Goal: Task Accomplishment & Management: Manage account settings

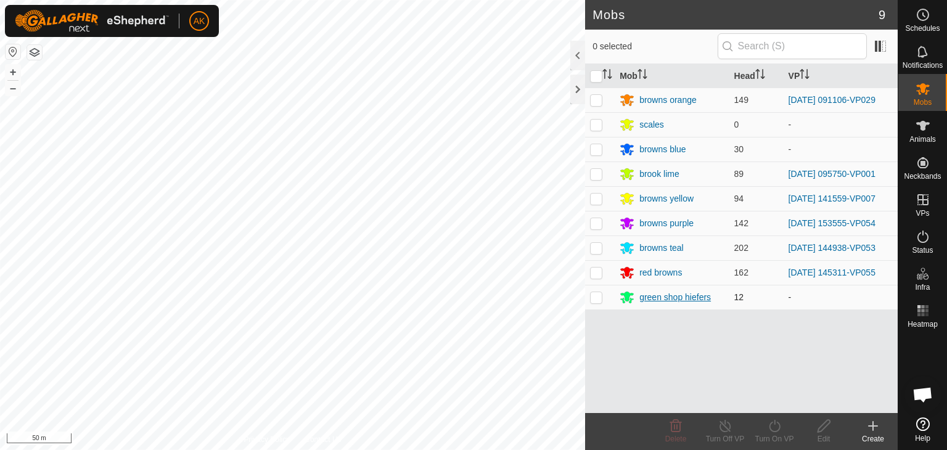
click at [687, 297] on div "green shop hiefers" at bounding box center [675, 297] width 72 height 13
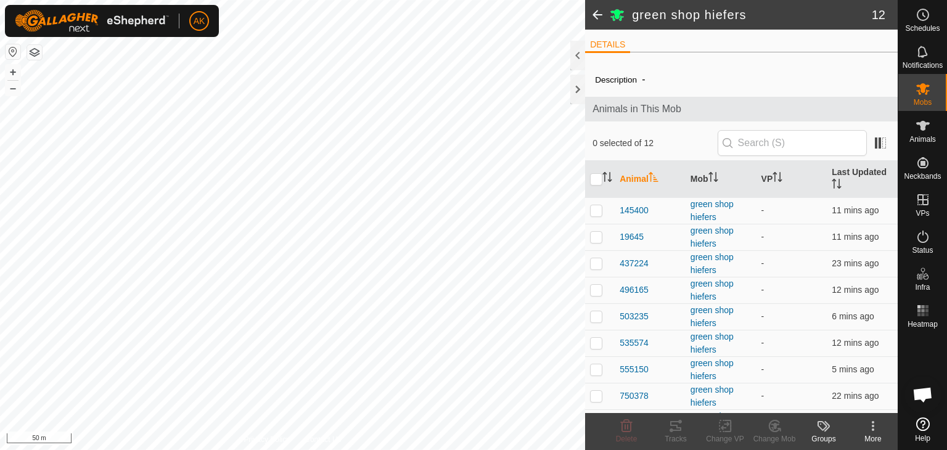
click at [665, 15] on h2 "green shop hiefers" at bounding box center [752, 14] width 240 height 15
click at [871, 430] on icon at bounding box center [873, 426] width 15 height 15
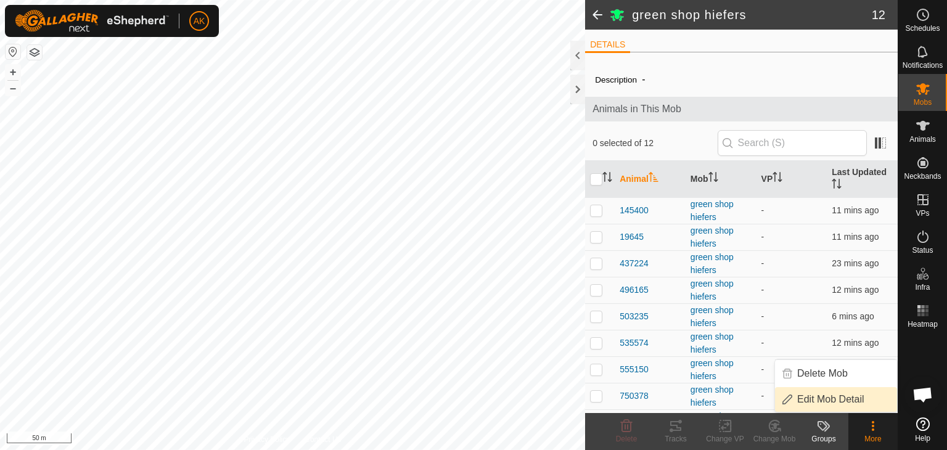
click at [845, 396] on link "Edit Mob Detail" at bounding box center [836, 399] width 122 height 25
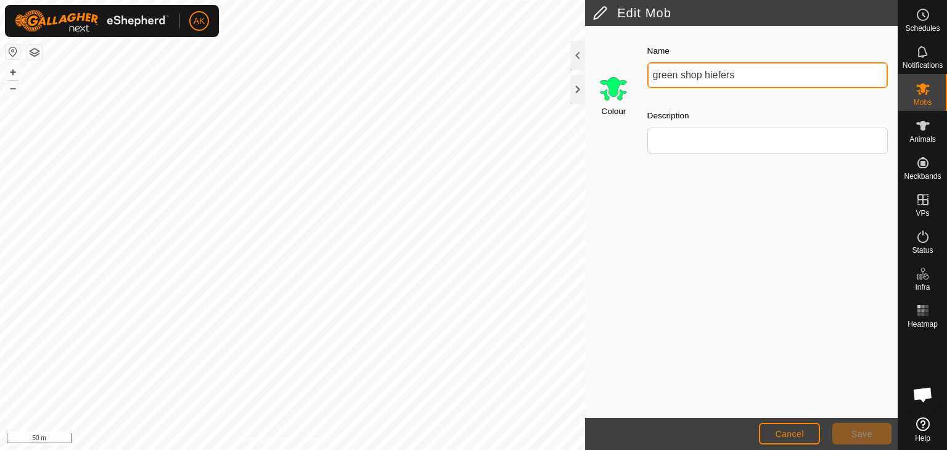
click at [741, 74] on input "green shop hiefers" at bounding box center [767, 75] width 240 height 26
type input "green browns"
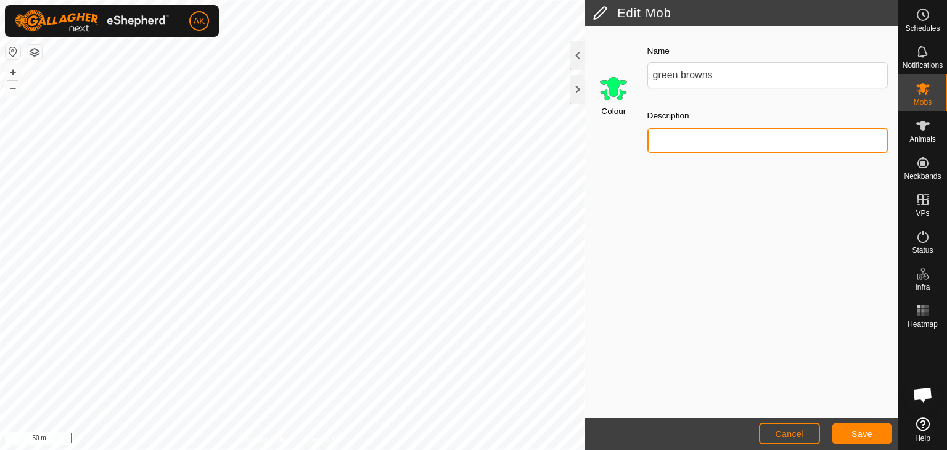
click at [691, 137] on input "Description" at bounding box center [767, 141] width 240 height 26
type input "shop hiefers"
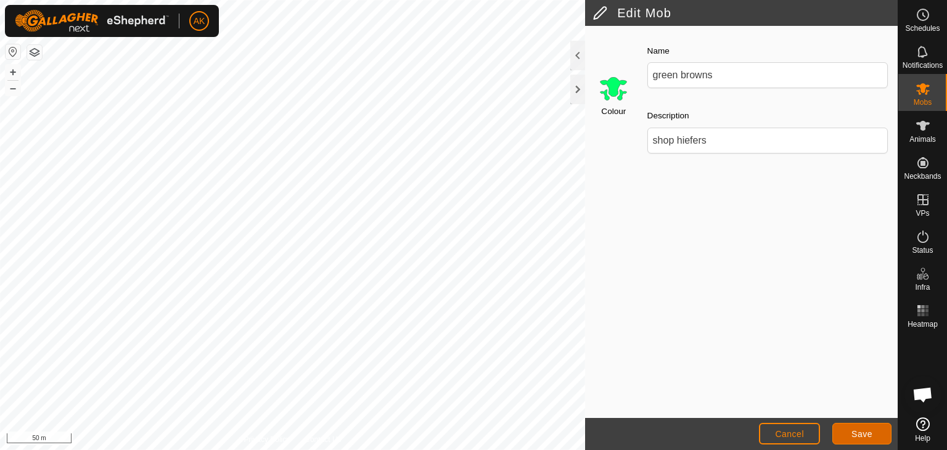
click at [875, 430] on button "Save" at bounding box center [861, 434] width 59 height 22
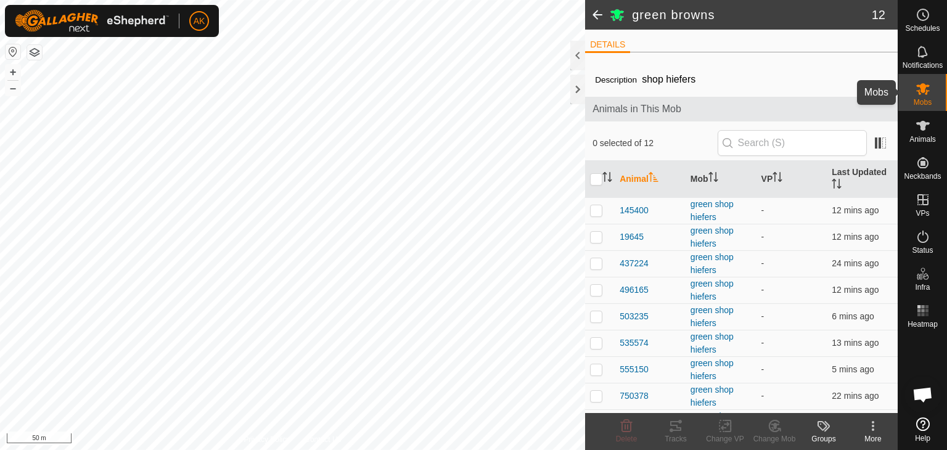
click at [920, 88] on icon at bounding box center [923, 89] width 14 height 12
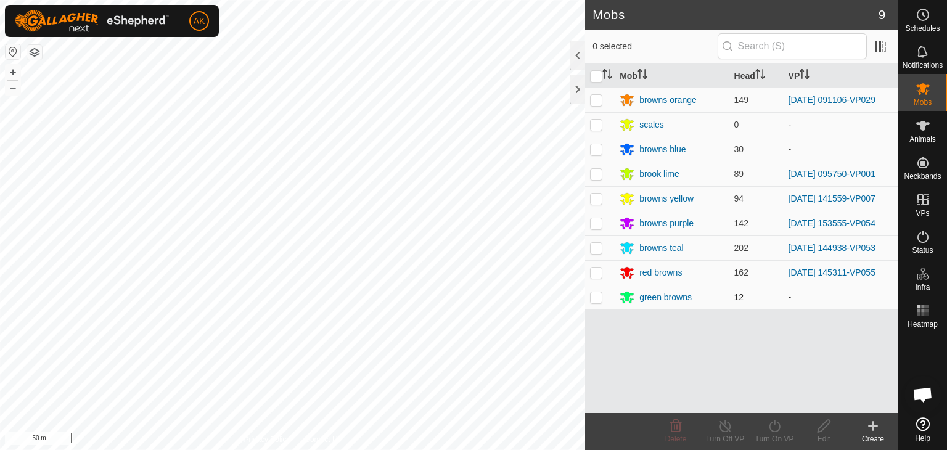
click at [662, 298] on div "green browns" at bounding box center [665, 297] width 52 height 13
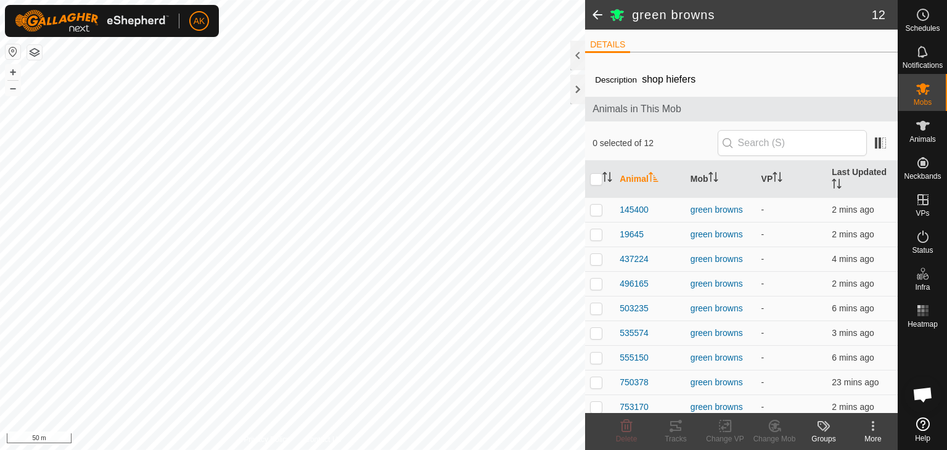
click at [874, 424] on icon at bounding box center [873, 426] width 15 height 15
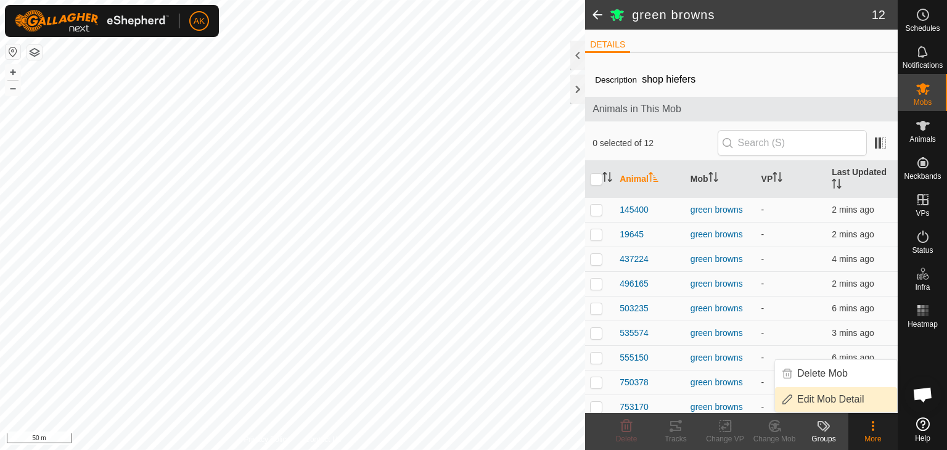
click at [848, 400] on link "Edit Mob Detail" at bounding box center [836, 399] width 122 height 25
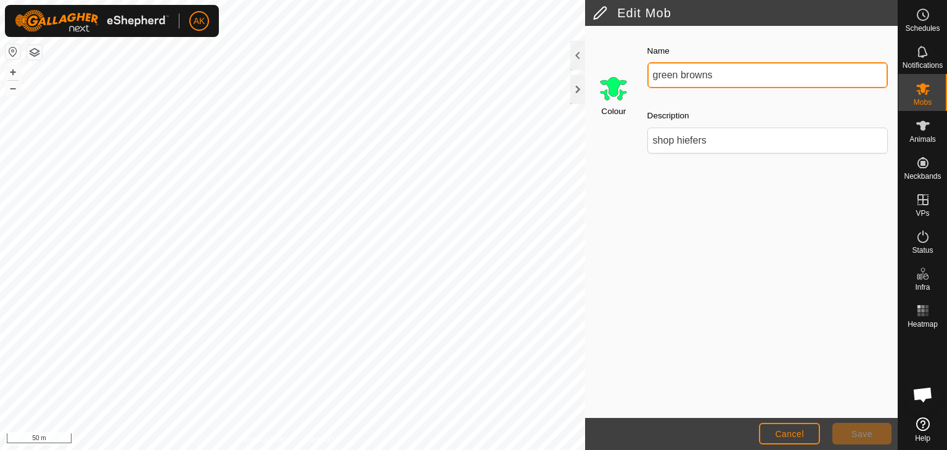
click at [679, 75] on input "green browns" at bounding box center [767, 75] width 240 height 26
type input "browns green"
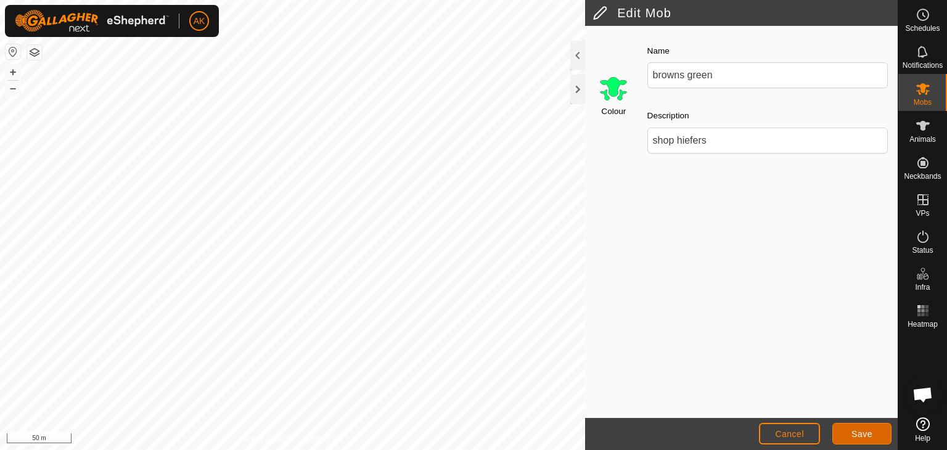
click at [868, 433] on span "Save" at bounding box center [861, 434] width 21 height 10
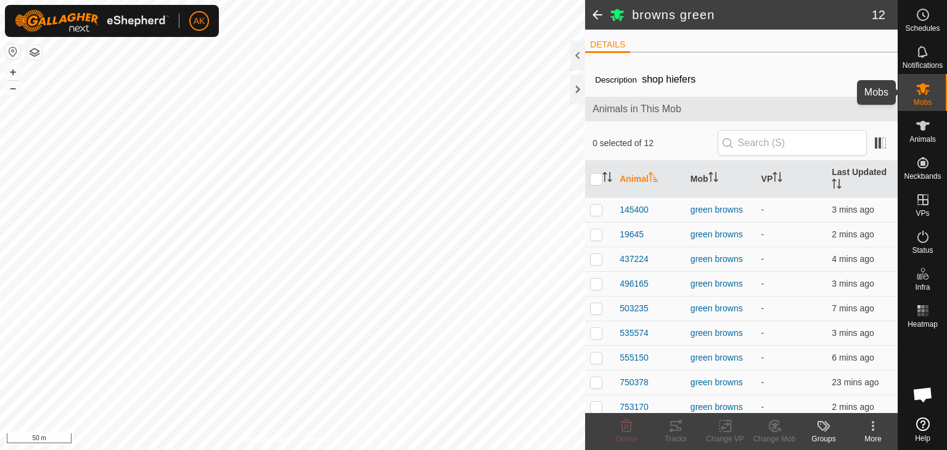
click at [924, 88] on icon at bounding box center [923, 89] width 14 height 12
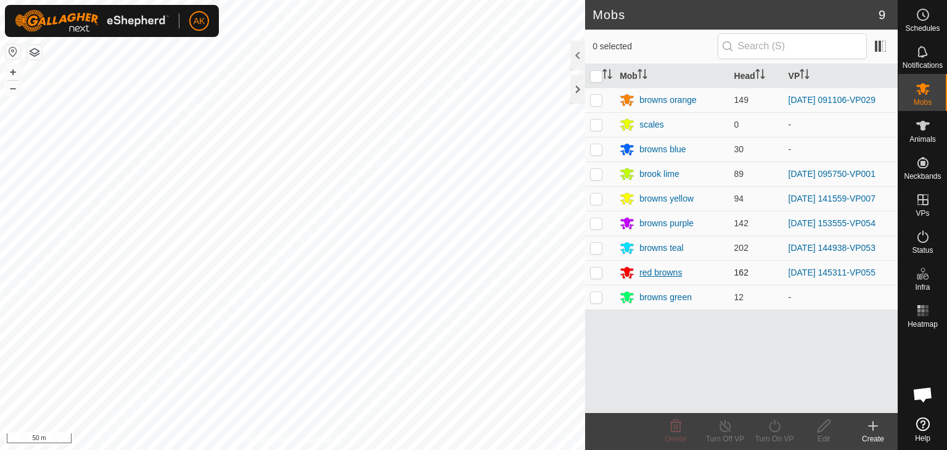
click at [650, 270] on div "red browns" at bounding box center [660, 272] width 43 height 13
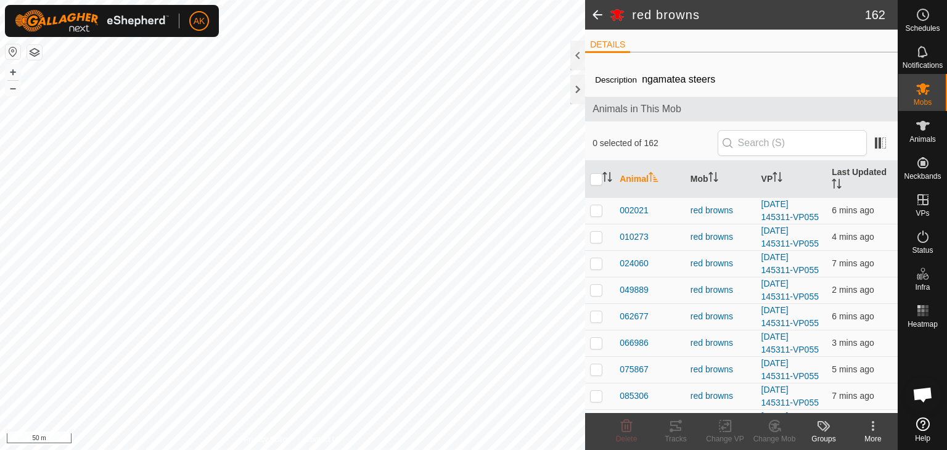
click at [874, 424] on icon at bounding box center [873, 426] width 15 height 15
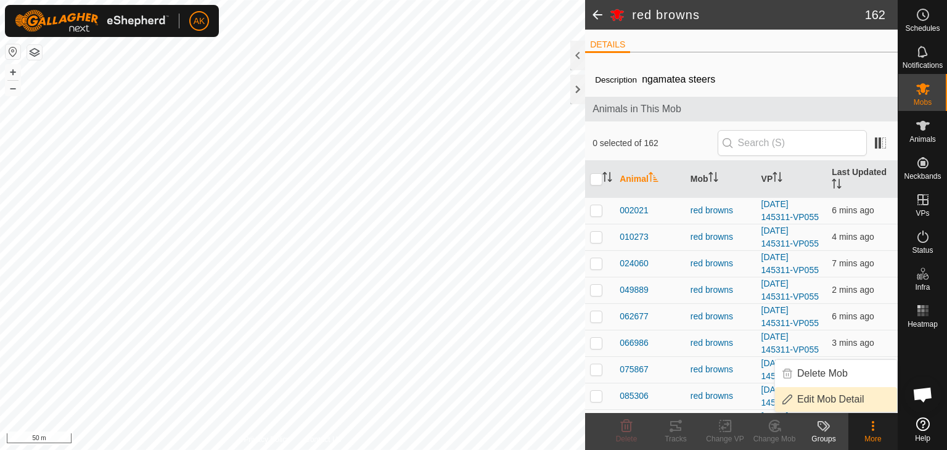
click at [834, 399] on link "Edit Mob Detail" at bounding box center [836, 399] width 122 height 25
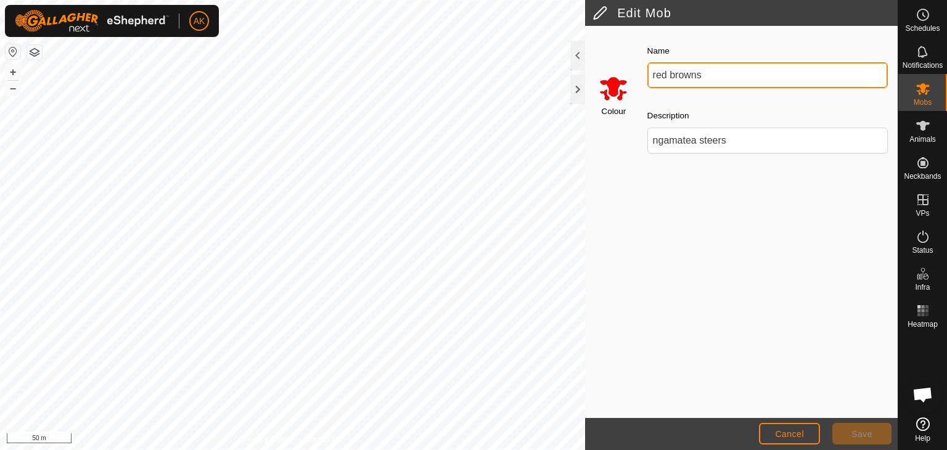
click at [668, 75] on input "red browns" at bounding box center [767, 75] width 240 height 26
drag, startPoint x: 653, startPoint y: 75, endPoint x: 666, endPoint y: 75, distance: 13.0
click at [666, 75] on input "red browns" at bounding box center [767, 75] width 240 height 26
click at [668, 73] on input "red browns" at bounding box center [767, 75] width 240 height 26
click at [688, 75] on input "browns" at bounding box center [767, 75] width 240 height 26
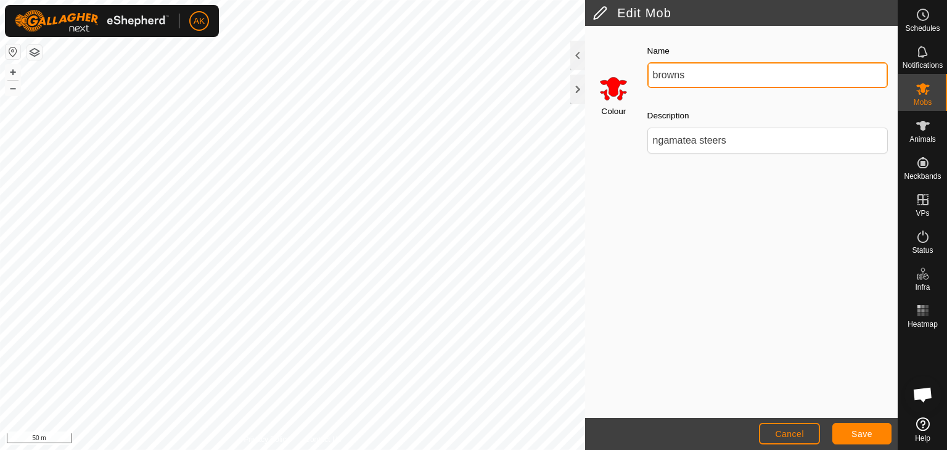
paste input "red"
click at [684, 75] on input "brownsred" at bounding box center [767, 75] width 240 height 26
click at [709, 71] on input "browns red" at bounding box center [767, 75] width 240 height 26
type input "browns red"
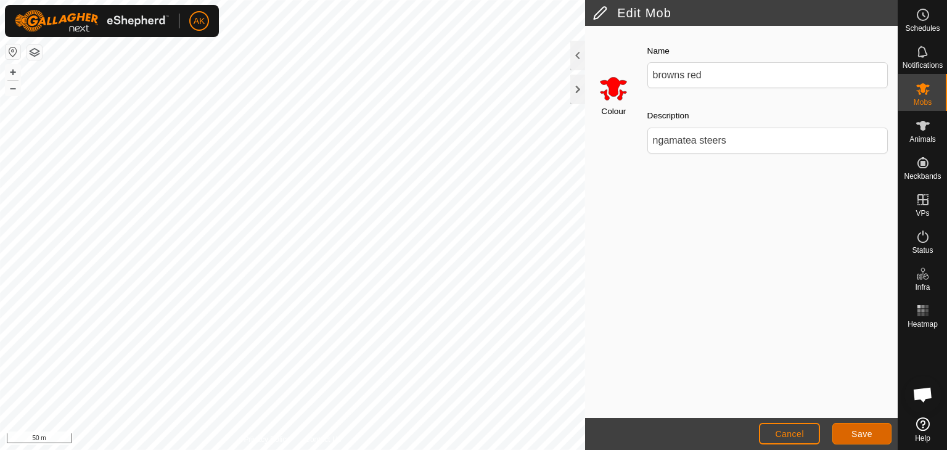
click at [872, 427] on button "Save" at bounding box center [861, 434] width 59 height 22
